Goal: Task Accomplishment & Management: Manage account settings

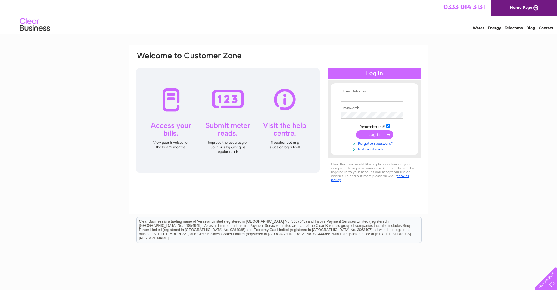
type input "[EMAIL_ADDRESS][DOMAIN_NAME]"
click at [372, 136] on input "submit" at bounding box center [374, 134] width 37 height 8
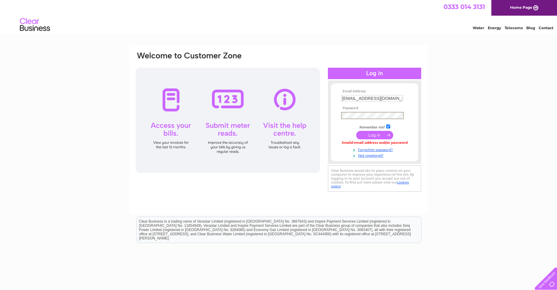
click at [318, 117] on div "Email Address: accounts@10hotel.co.uk Password:" at bounding box center [278, 122] width 286 height 142
click at [500, 132] on div "Email Address: accounts@10hotel.co.uk Password: Forgotten password?" at bounding box center [278, 180] width 557 height 271
click at [366, 136] on input "submit" at bounding box center [374, 134] width 37 height 8
click at [372, 134] on input "submit" at bounding box center [374, 134] width 37 height 8
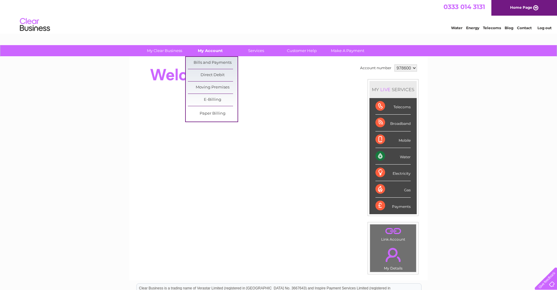
click at [208, 52] on link "My Account" at bounding box center [210, 50] width 50 height 11
click at [209, 61] on link "Bills and Payments" at bounding box center [213, 63] width 50 height 12
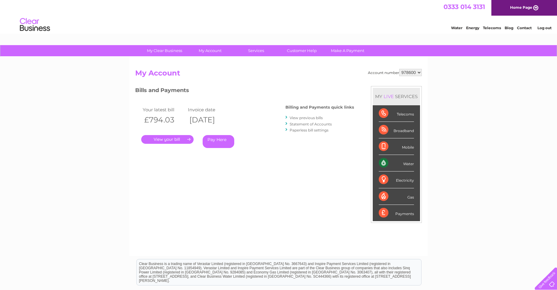
click at [167, 140] on link "." at bounding box center [167, 139] width 52 height 9
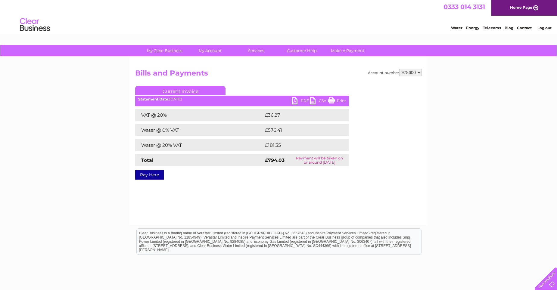
click at [295, 101] on link "PDF" at bounding box center [300, 101] width 18 height 9
